Goal: Information Seeking & Learning: Learn about a topic

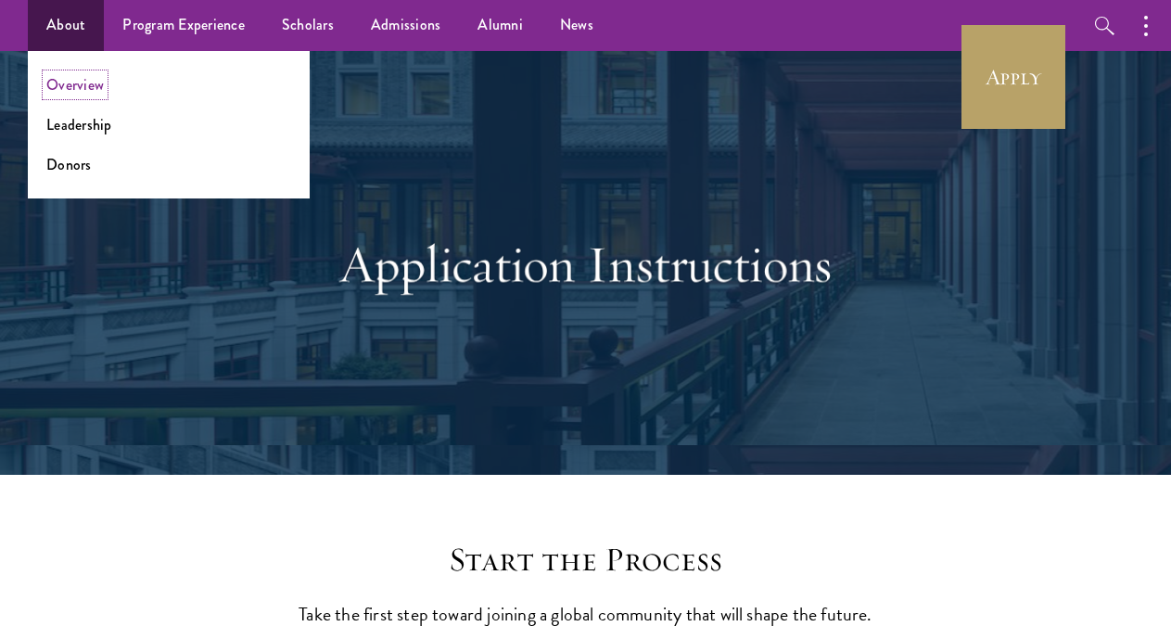
click at [81, 90] on link "Overview" at bounding box center [74, 84] width 57 height 21
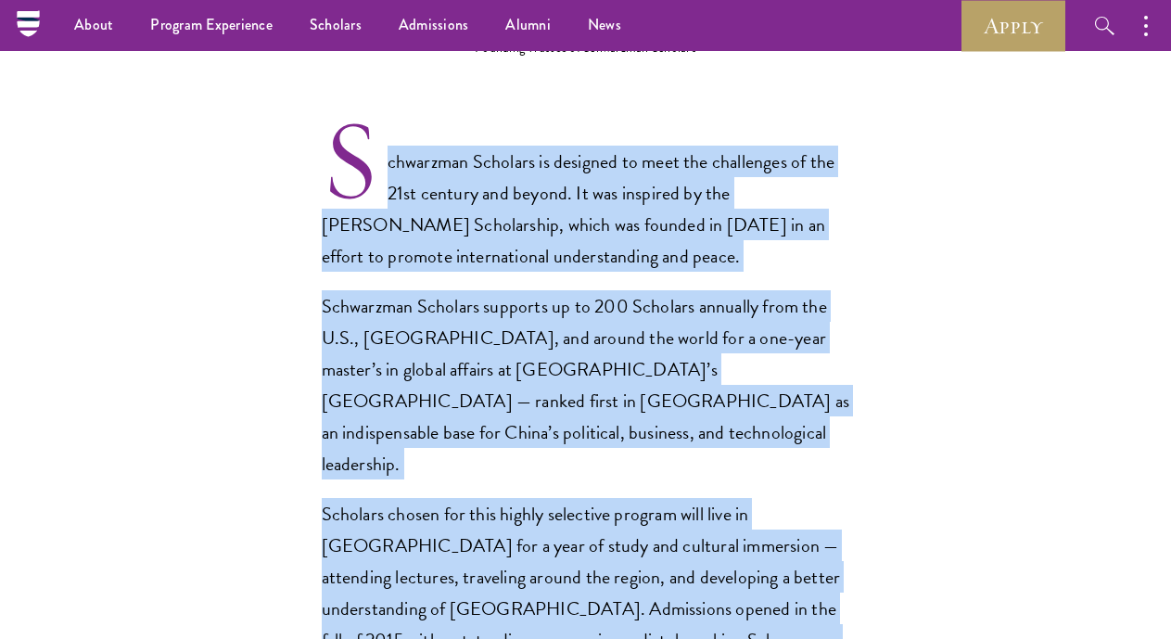
scroll to position [1112, 0]
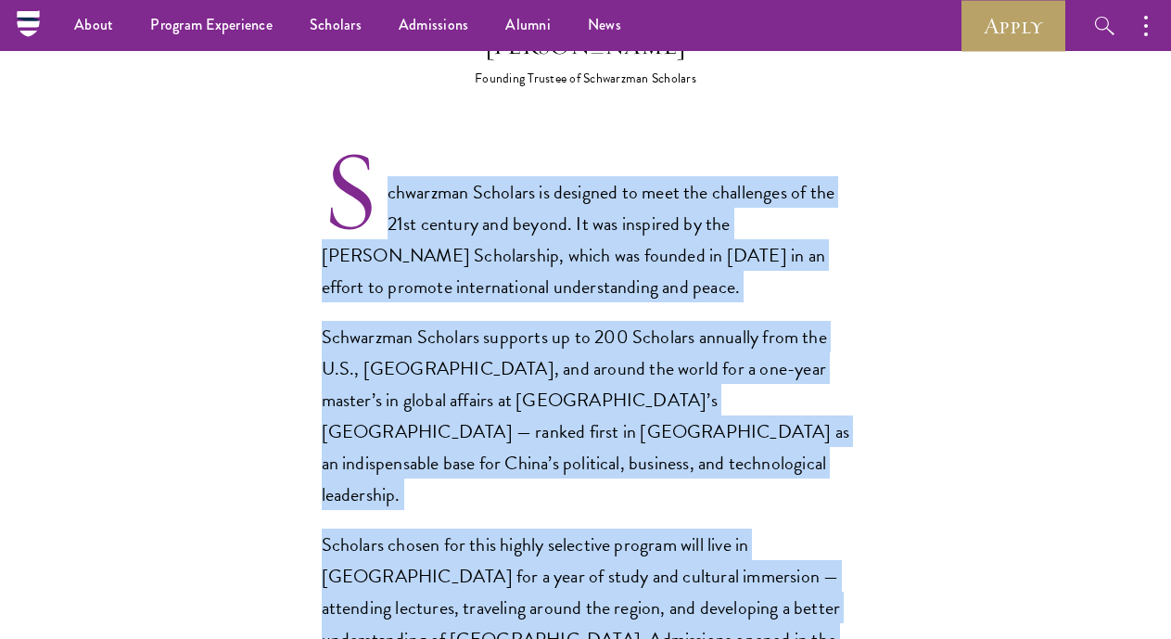
drag, startPoint x: 493, startPoint y: 565, endPoint x: 360, endPoint y: 235, distance: 356.0
click at [360, 235] on div "Schwarzman Scholars is designed to meet the challenges of the 21st century and …" at bounding box center [586, 462] width 528 height 573
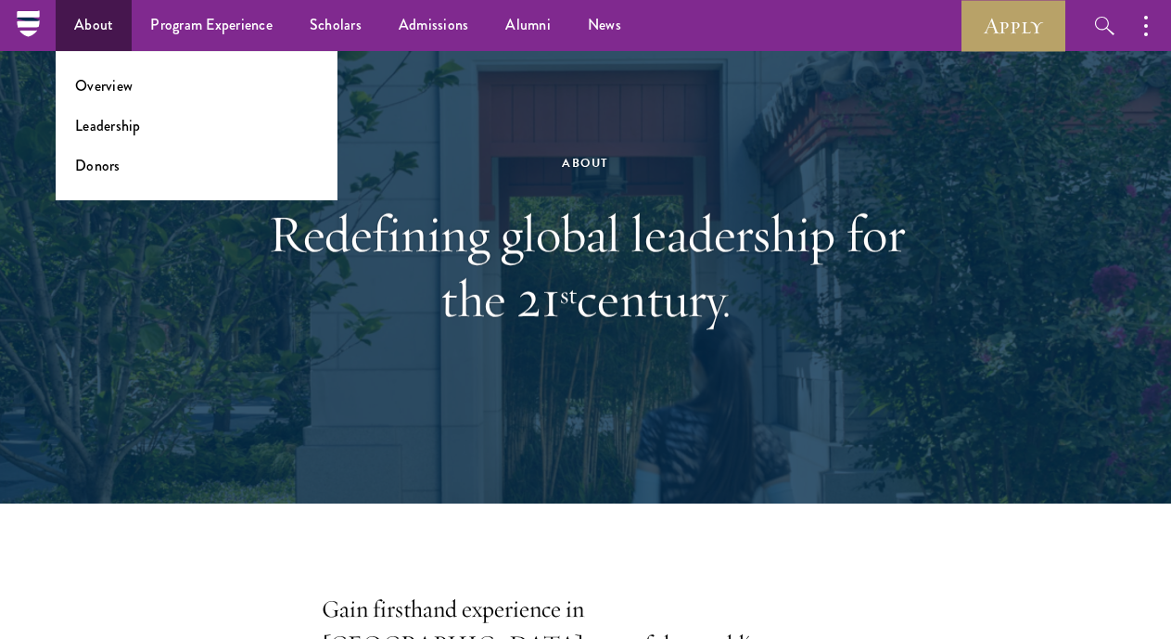
scroll to position [0, 0]
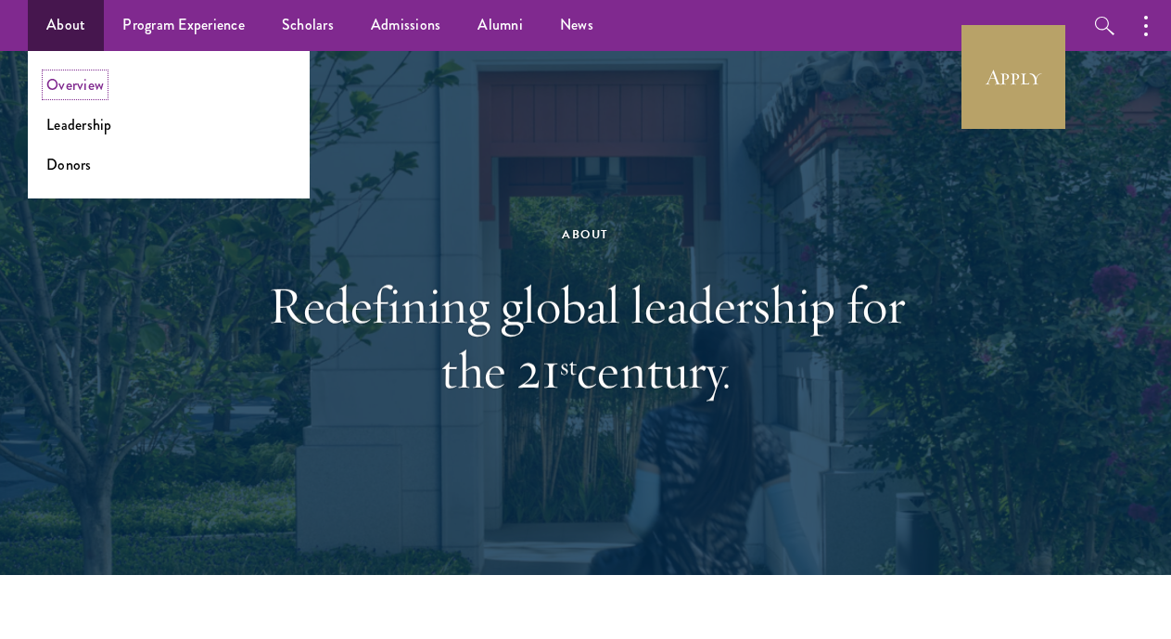
click at [103, 82] on link "Overview" at bounding box center [74, 84] width 57 height 21
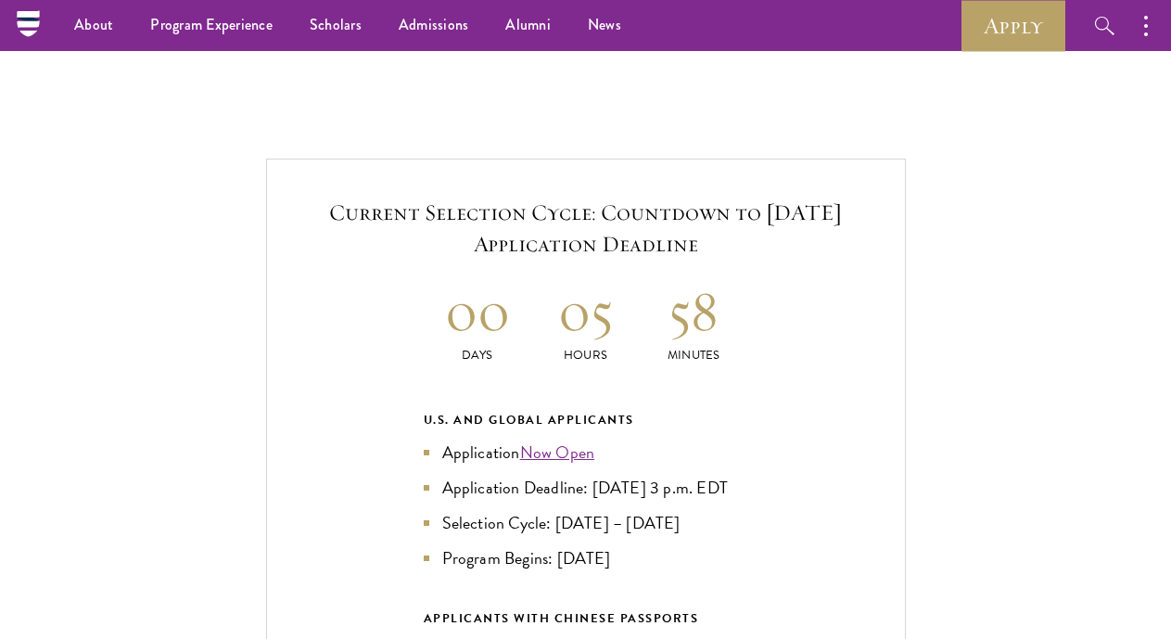
scroll to position [3800, 0]
